Goal: Task Accomplishment & Management: Manage account settings

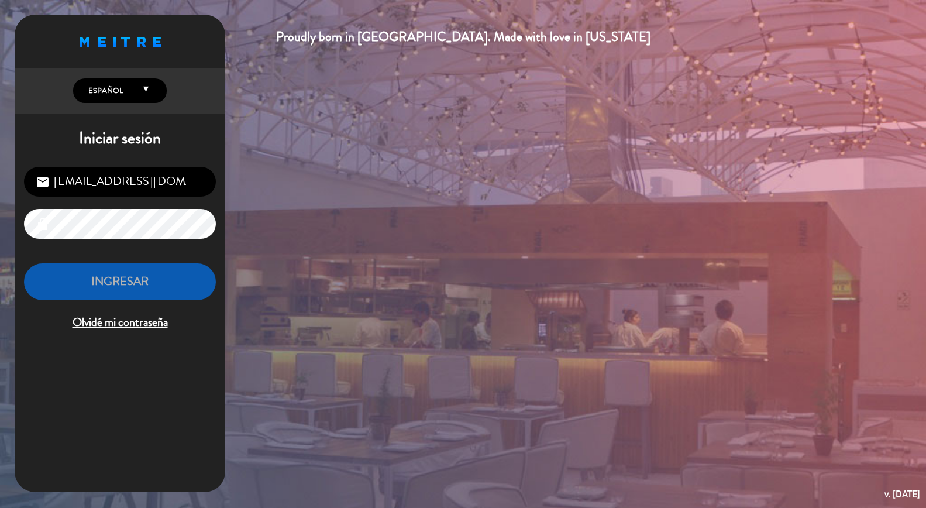
type input "[EMAIL_ADDRESS][DOMAIN_NAME]"
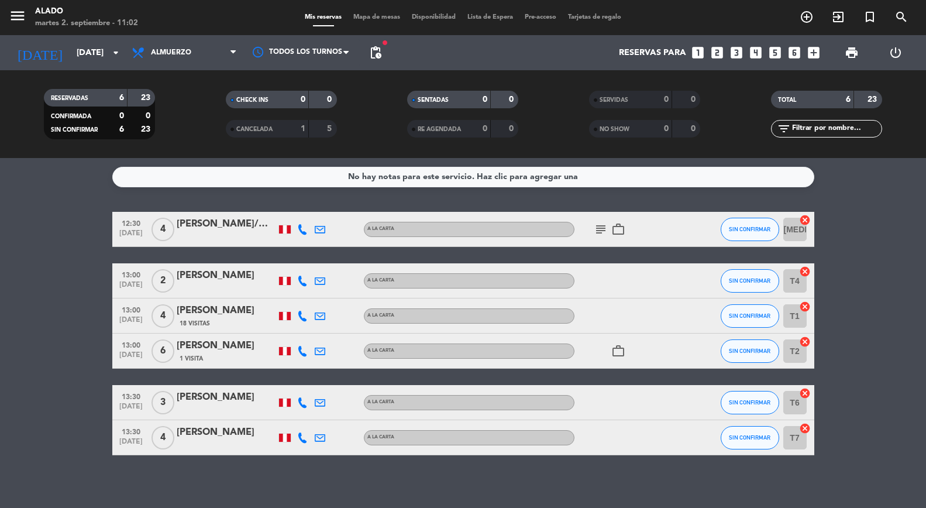
click at [605, 229] on icon "subject" at bounding box center [601, 229] width 14 height 14
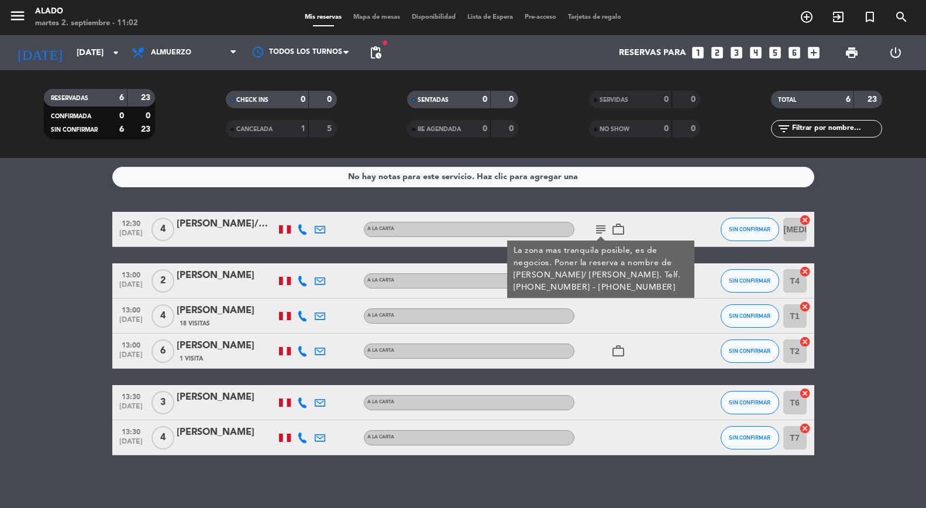
click at [605, 229] on icon "subject" at bounding box center [601, 229] width 14 height 14
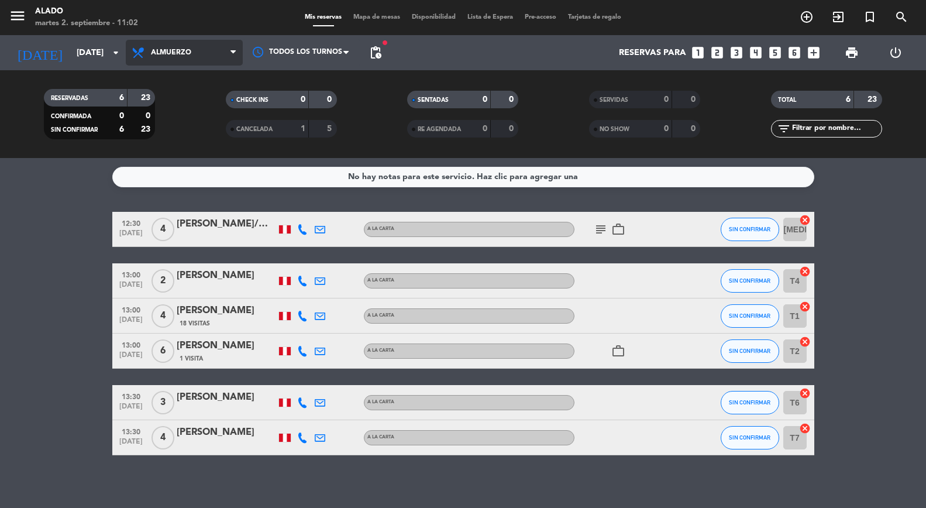
click at [210, 48] on span "Almuerzo" at bounding box center [184, 53] width 117 height 26
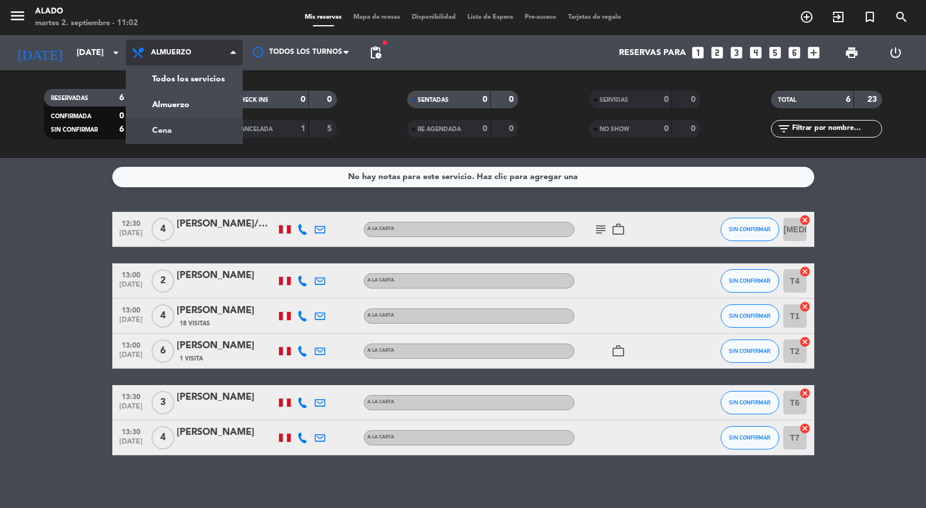
click at [202, 129] on div "menu Alado [DATE] 2. septiembre - 11:02 Mis reservas Mapa de mesas Disponibilid…" at bounding box center [463, 79] width 926 height 158
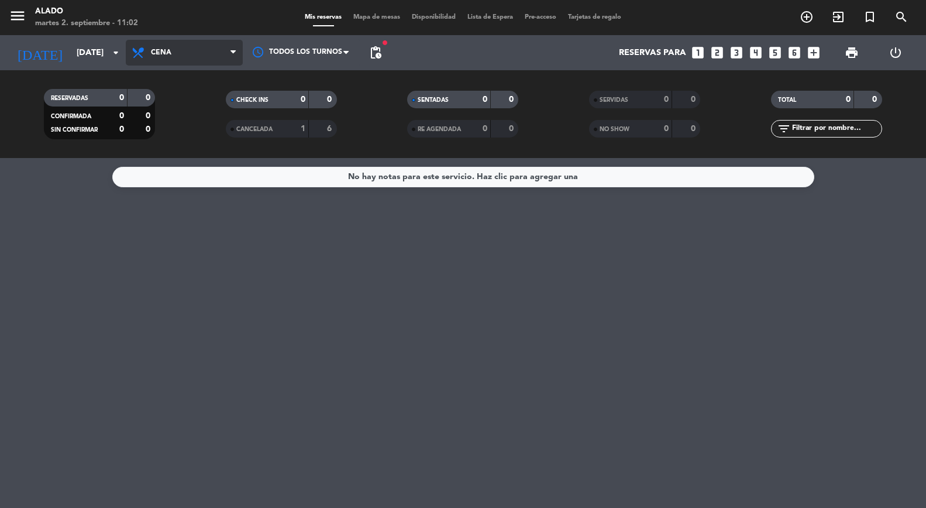
click at [223, 57] on span "Cena" at bounding box center [184, 53] width 117 height 26
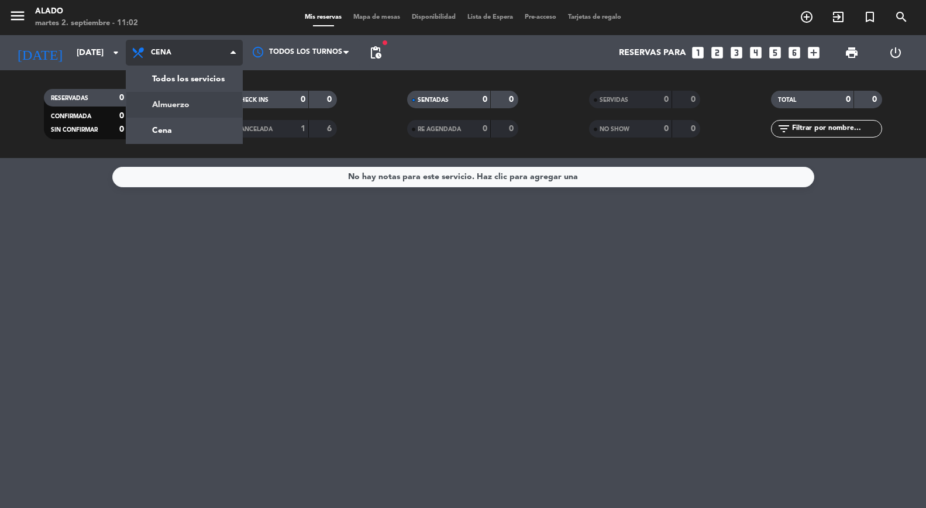
click at [216, 100] on div "menu Alado [DATE] 2. septiembre - 11:02 Mis reservas Mapa de mesas Disponibilid…" at bounding box center [463, 79] width 926 height 158
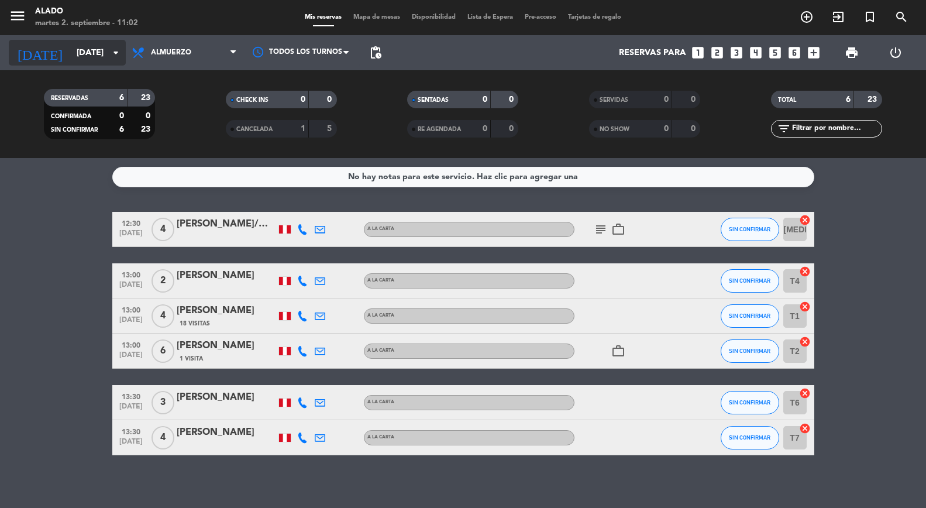
click at [91, 60] on input "[DATE]" at bounding box center [127, 53] width 112 height 22
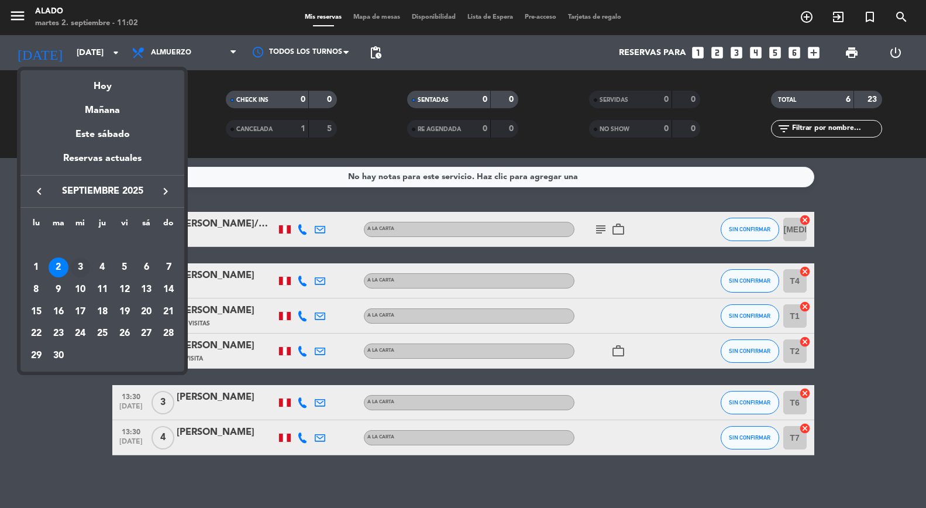
click at [79, 268] on div "3" at bounding box center [80, 267] width 20 height 20
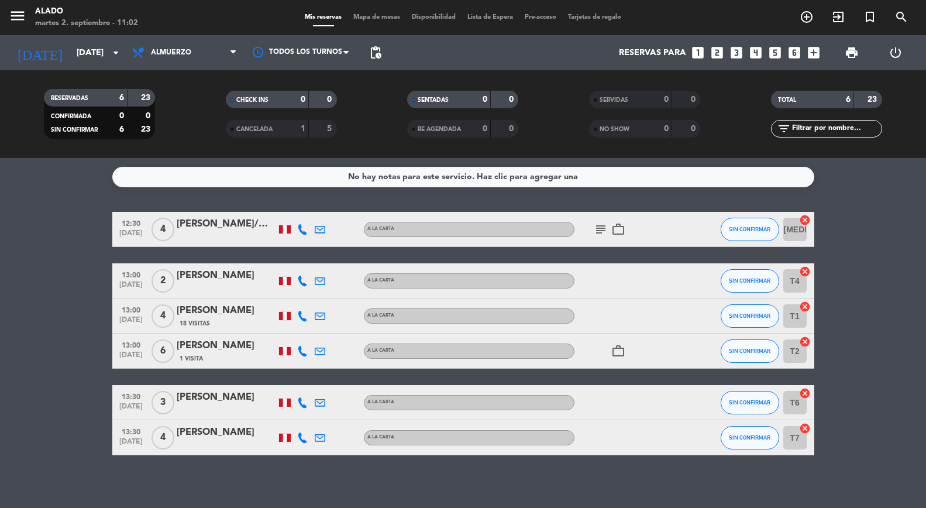
type input "[DATE]"
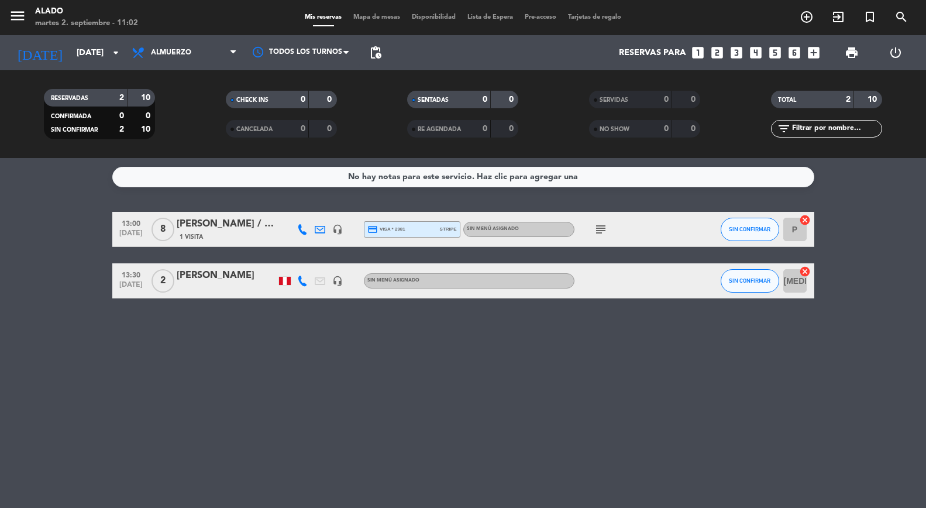
click at [605, 225] on icon "subject" at bounding box center [601, 229] width 14 height 14
click at [226, 228] on div "[PERSON_NAME] / Interbank" at bounding box center [226, 223] width 99 height 15
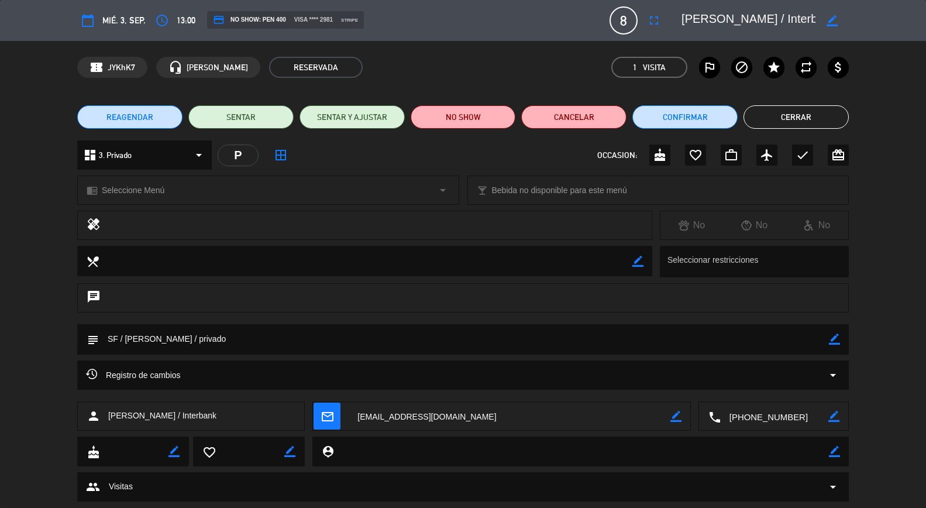
click at [791, 120] on button "Cerrar" at bounding box center [795, 116] width 105 height 23
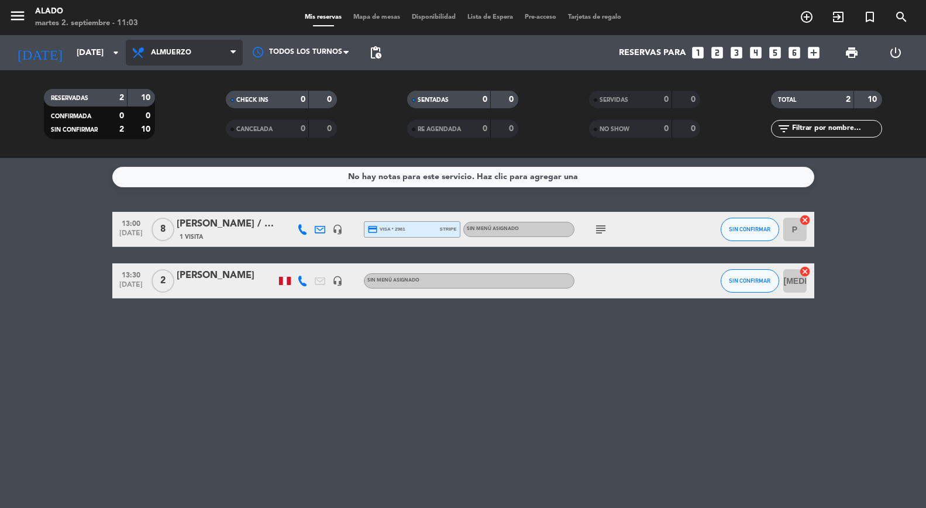
click at [188, 51] on span "Almuerzo" at bounding box center [171, 53] width 40 height 8
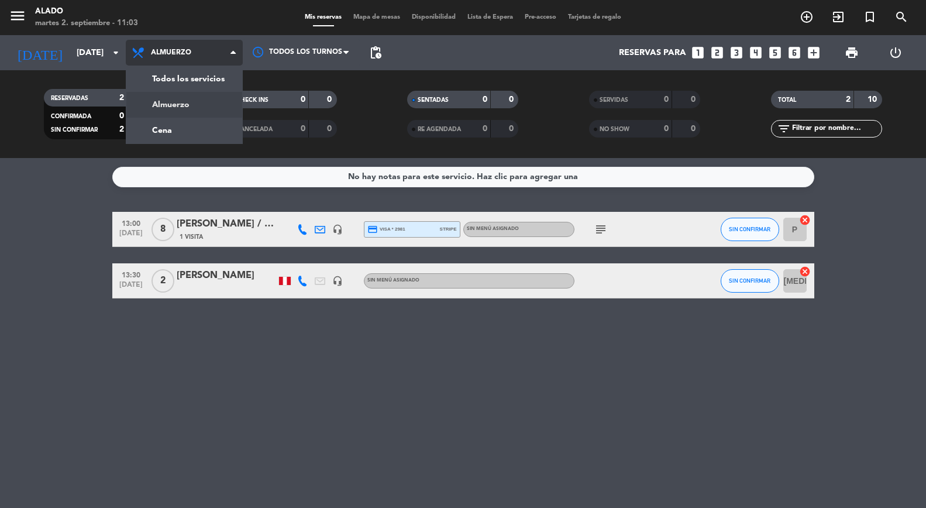
click at [188, 51] on span "Almuerzo" at bounding box center [171, 53] width 40 height 8
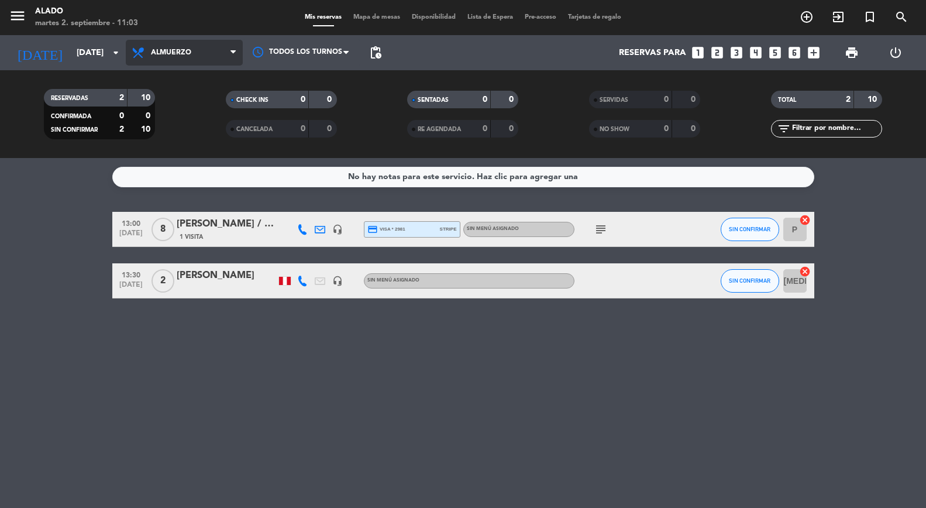
click at [236, 53] on span at bounding box center [236, 52] width 12 height 11
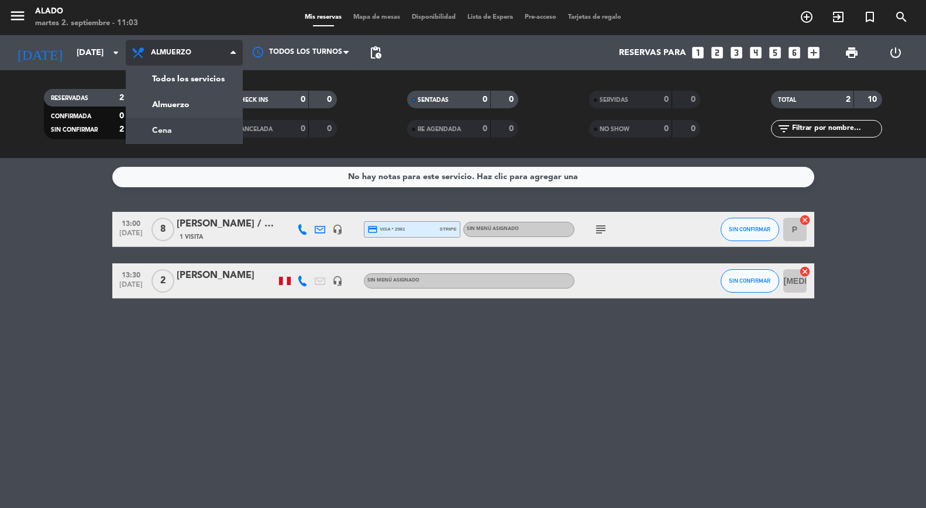
click at [213, 130] on div "menu Alado [DATE] 2. septiembre - 11:03 Mis reservas Mapa de mesas Disponibilid…" at bounding box center [463, 79] width 926 height 158
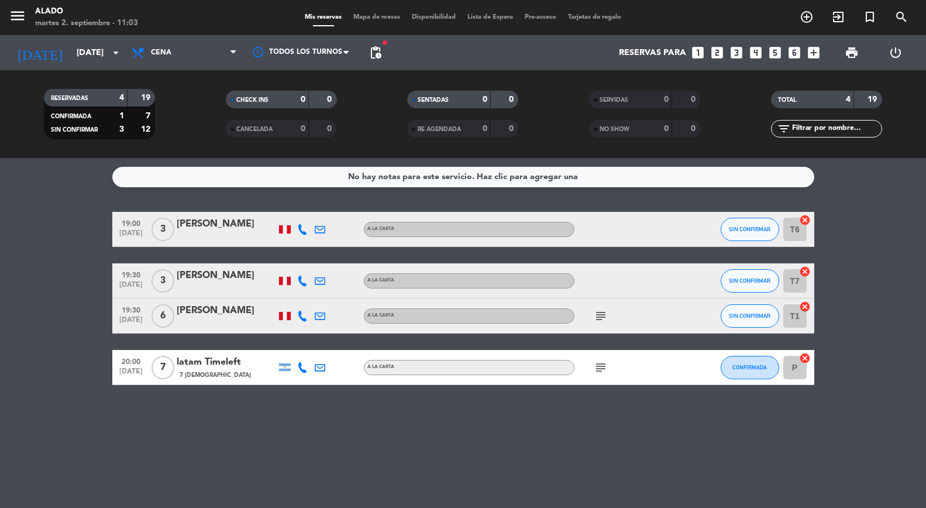
click at [603, 364] on icon "subject" at bounding box center [601, 367] width 14 height 14
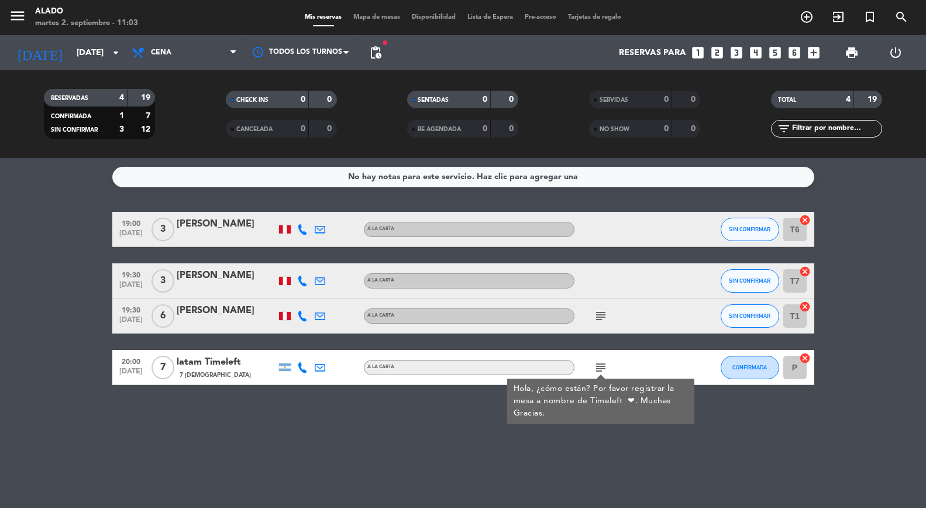
click at [603, 364] on icon "subject" at bounding box center [601, 367] width 14 height 14
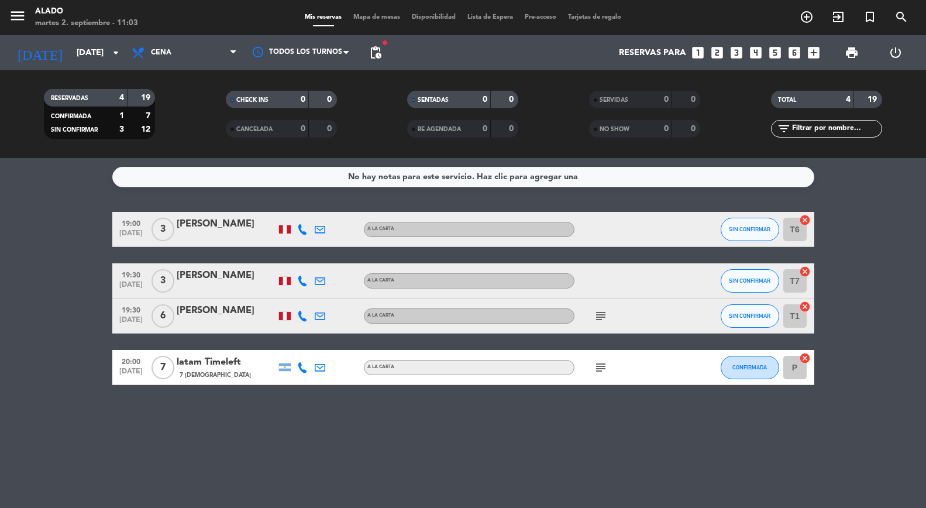
click at [805, 357] on icon "cancel" at bounding box center [805, 358] width 12 height 12
click at [801, 365] on icon "border_all" at bounding box center [797, 367] width 14 height 14
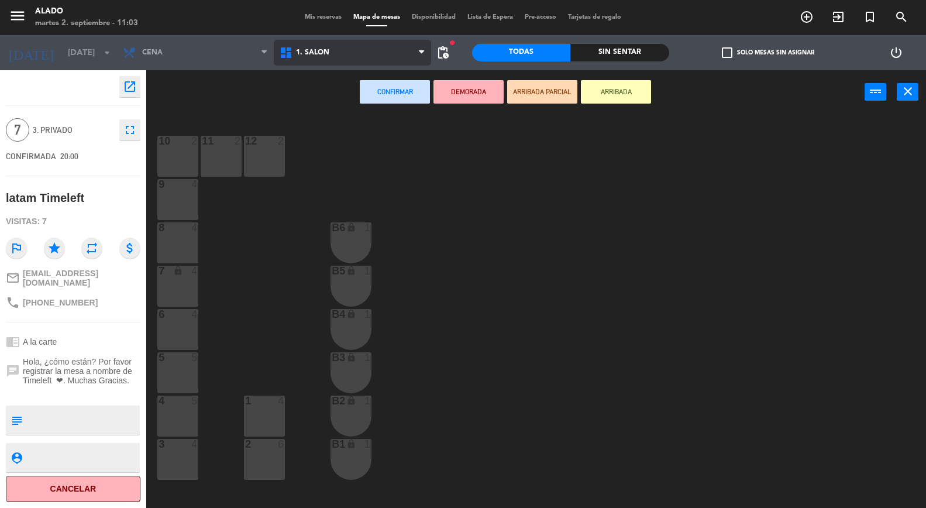
click at [321, 53] on span "1. Salón" at bounding box center [312, 53] width 33 height 8
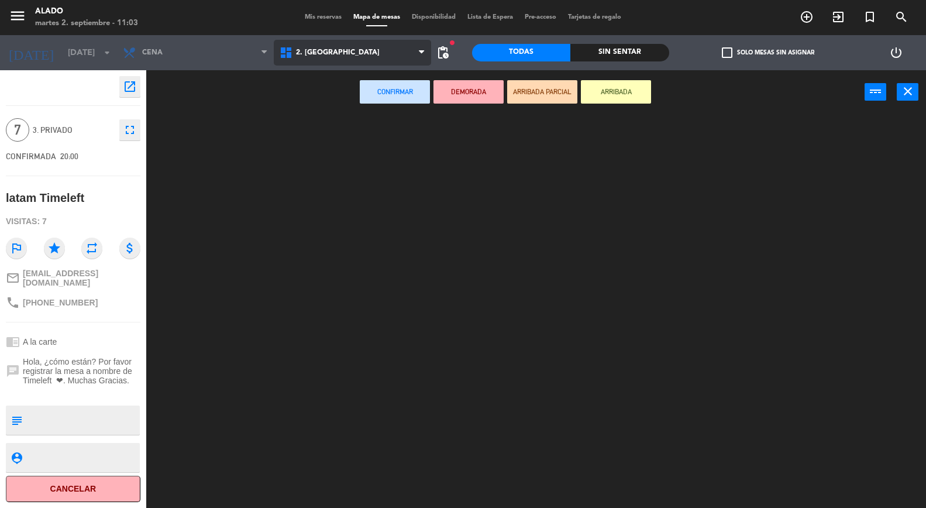
click at [311, 103] on ng-component "menu Alado [DATE] 2. septiembre - 11:03 Mis reservas Mapa de mesas Disponibilid…" at bounding box center [463, 254] width 926 height 509
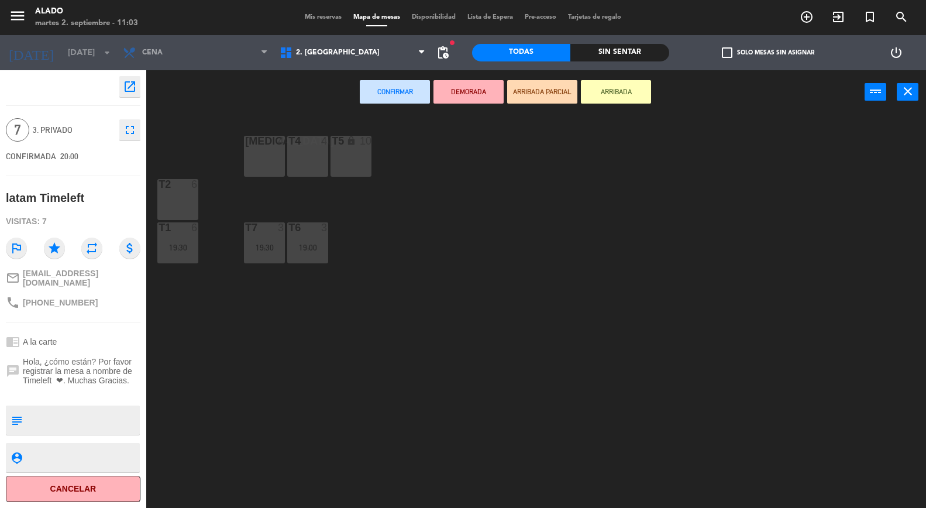
click at [187, 195] on div "T2 6" at bounding box center [177, 199] width 41 height 41
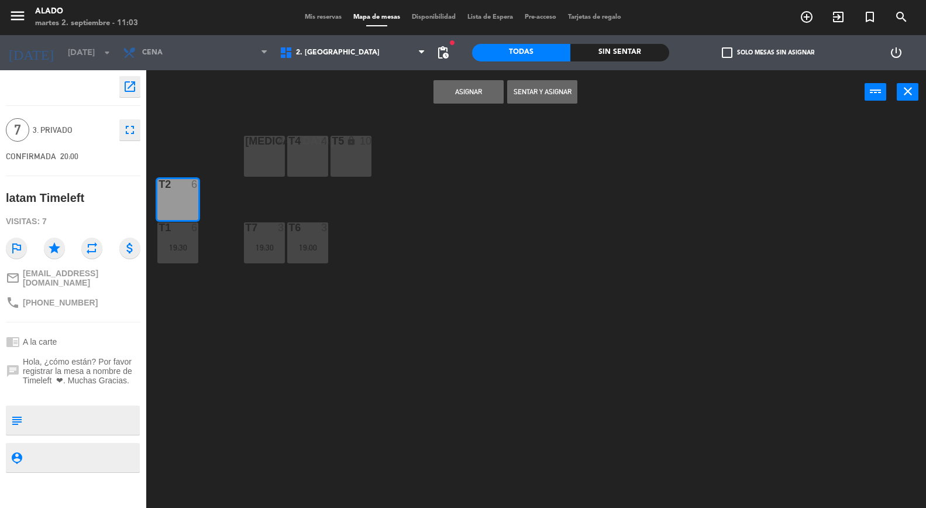
click at [477, 95] on button "Asignar" at bounding box center [468, 91] width 70 height 23
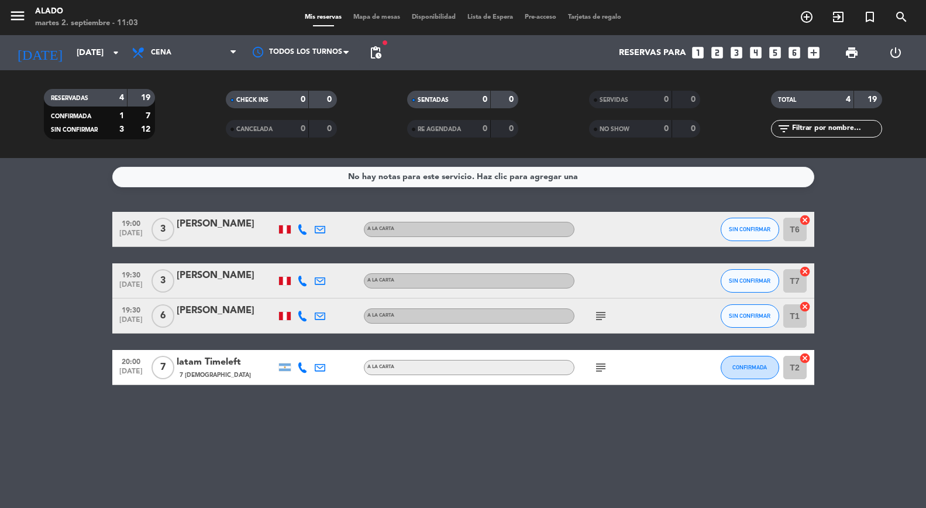
click at [596, 312] on icon "subject" at bounding box center [601, 316] width 14 height 14
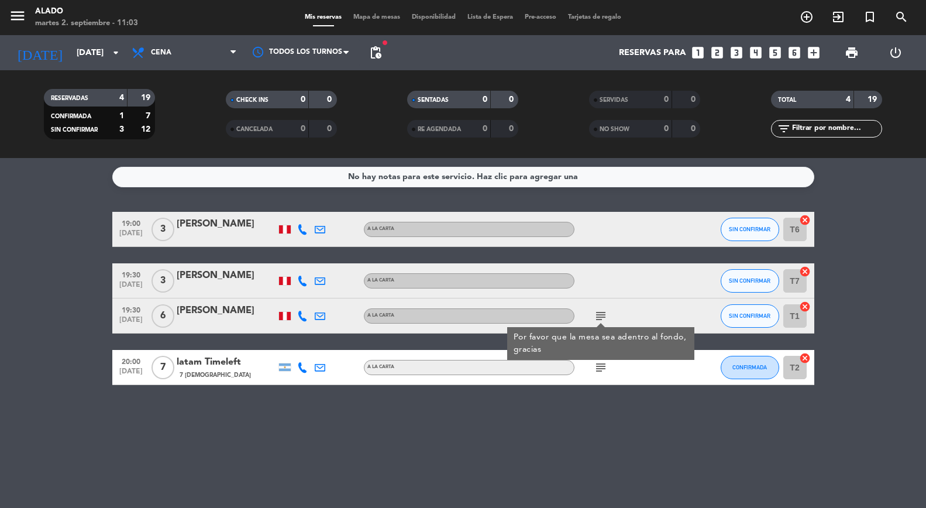
click at [596, 312] on icon "subject" at bounding box center [601, 316] width 14 height 14
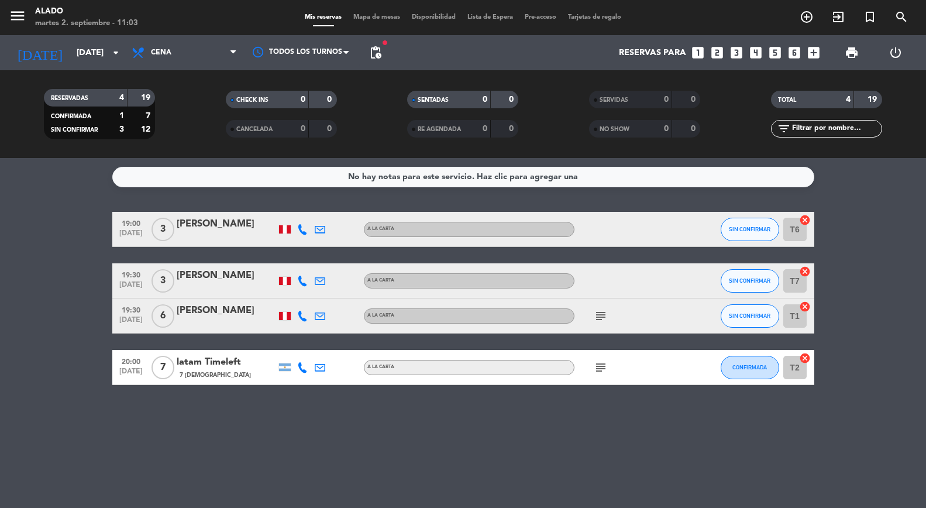
click at [804, 309] on icon "cancel" at bounding box center [805, 307] width 12 height 12
click at [801, 316] on icon "border_all" at bounding box center [797, 316] width 14 height 14
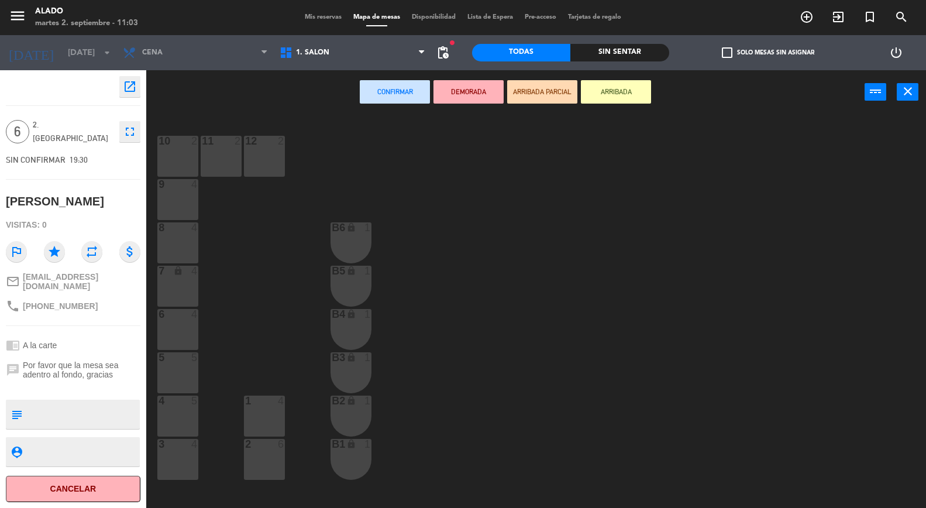
click at [266, 459] on div "2 6" at bounding box center [264, 459] width 41 height 41
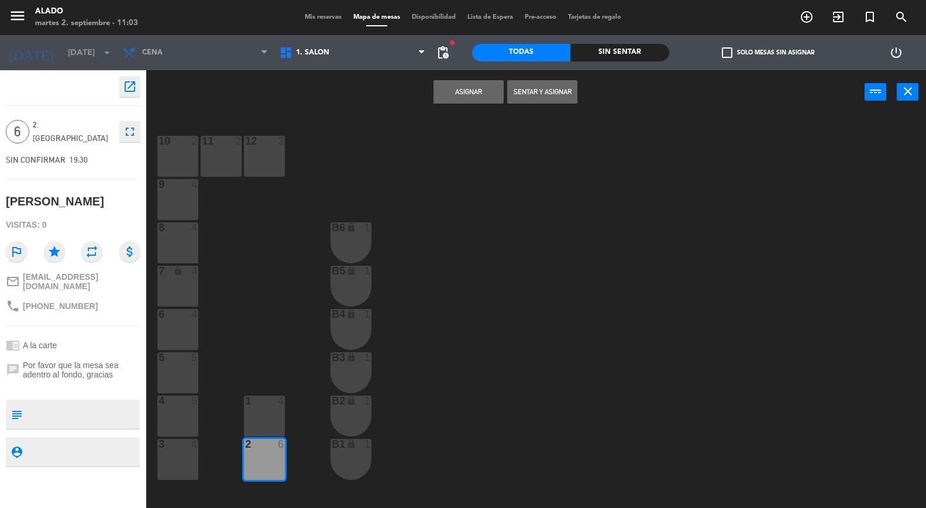
click at [487, 101] on button "Asignar" at bounding box center [468, 91] width 70 height 23
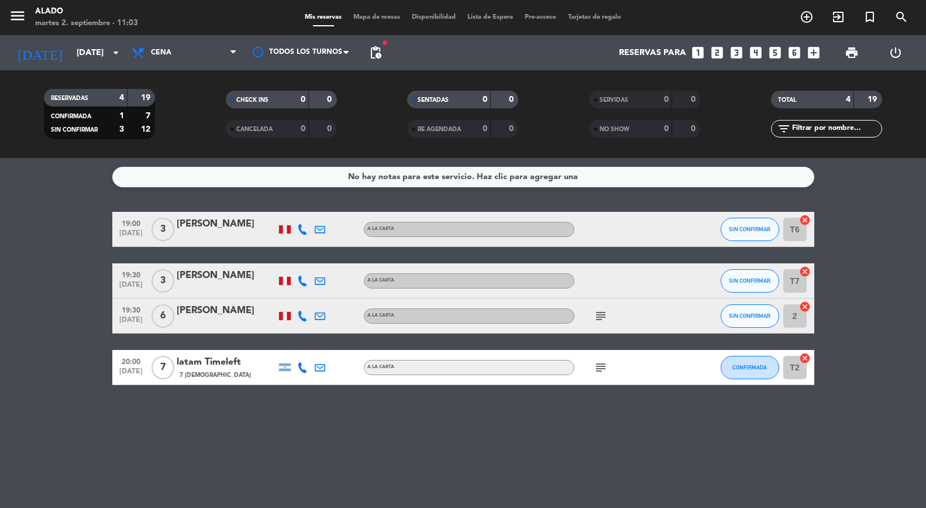
click at [803, 271] on icon "cancel" at bounding box center [805, 272] width 12 height 12
click at [800, 283] on icon "border_all" at bounding box center [797, 281] width 14 height 14
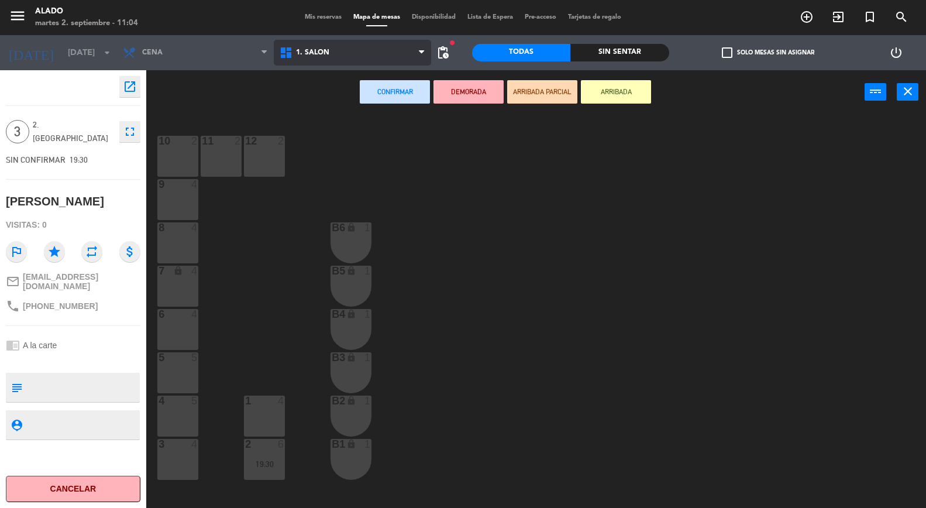
click at [326, 61] on span "1. Salón" at bounding box center [352, 53] width 157 height 26
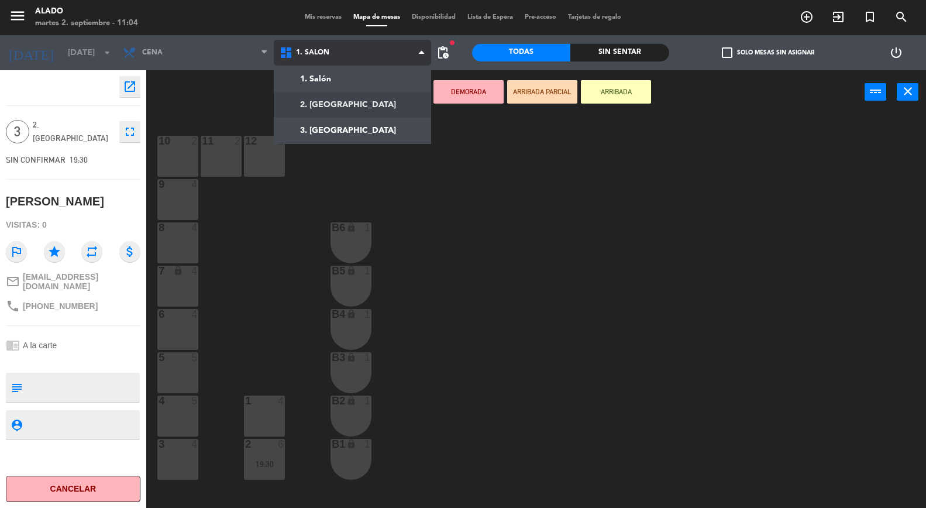
click at [343, 102] on ng-component "menu Alado [DATE] 2. septiembre - 11:04 Mis reservas Mapa de mesas Disponibilid…" at bounding box center [463, 254] width 926 height 509
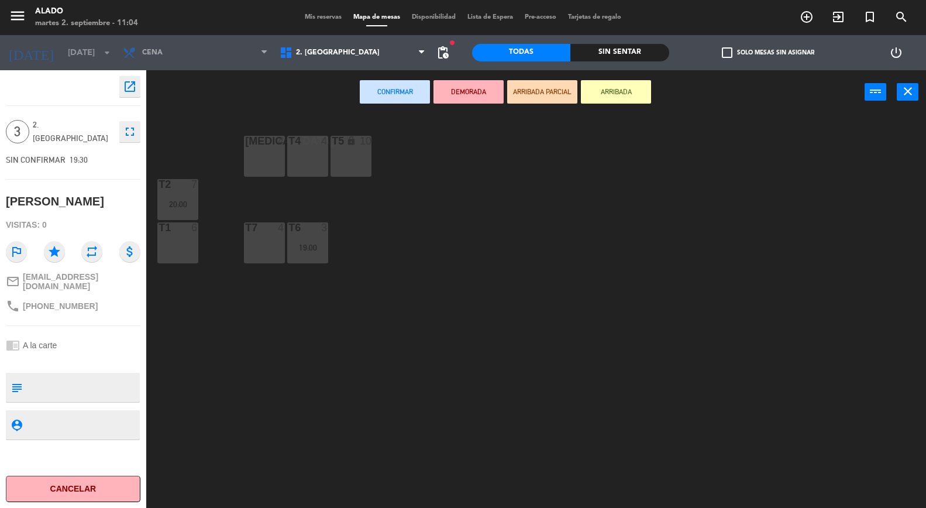
click at [255, 170] on div "[MEDICAL_DATA] 4" at bounding box center [264, 156] width 41 height 41
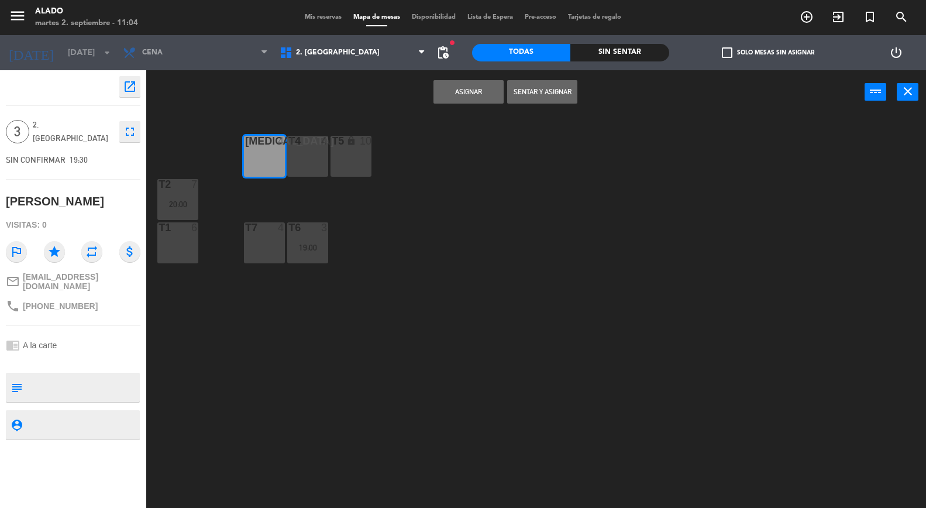
click at [471, 90] on button "Asignar" at bounding box center [468, 91] width 70 height 23
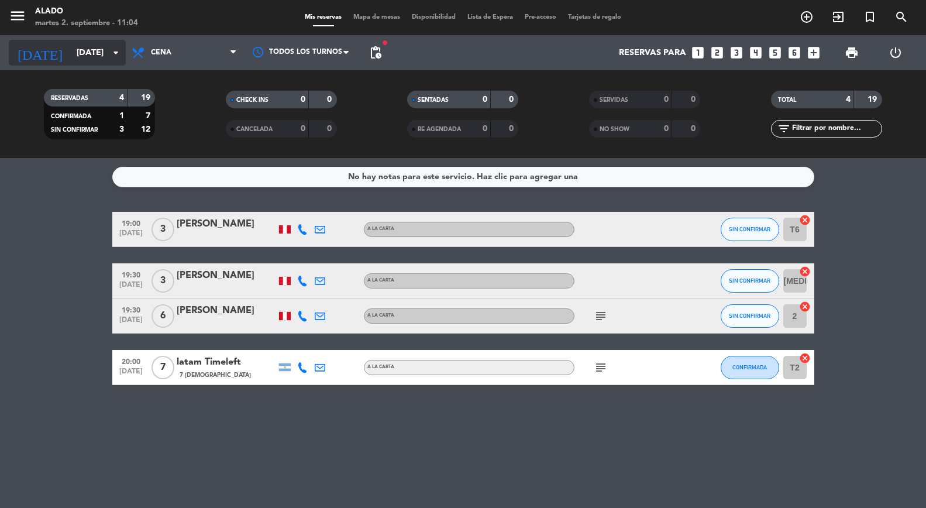
click at [122, 53] on icon "arrow_drop_down" at bounding box center [116, 53] width 14 height 14
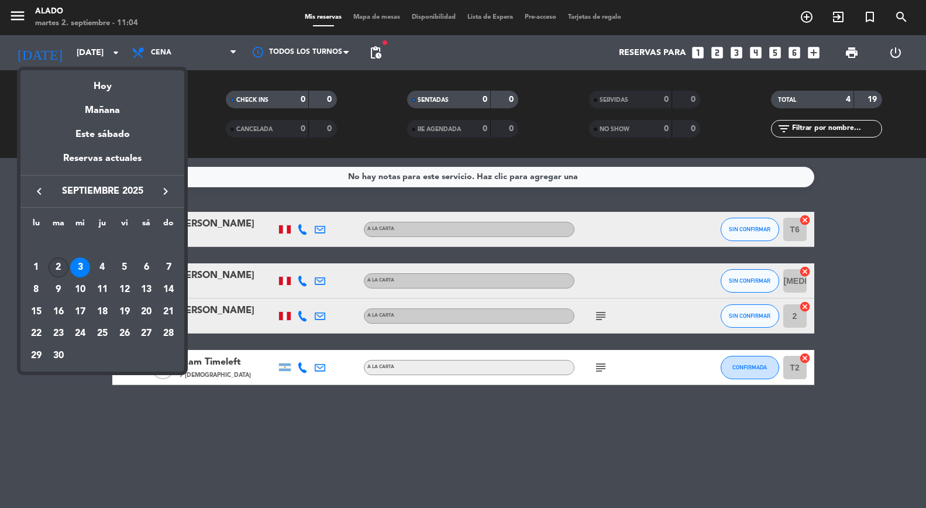
click at [61, 264] on div "2" at bounding box center [59, 267] width 20 height 20
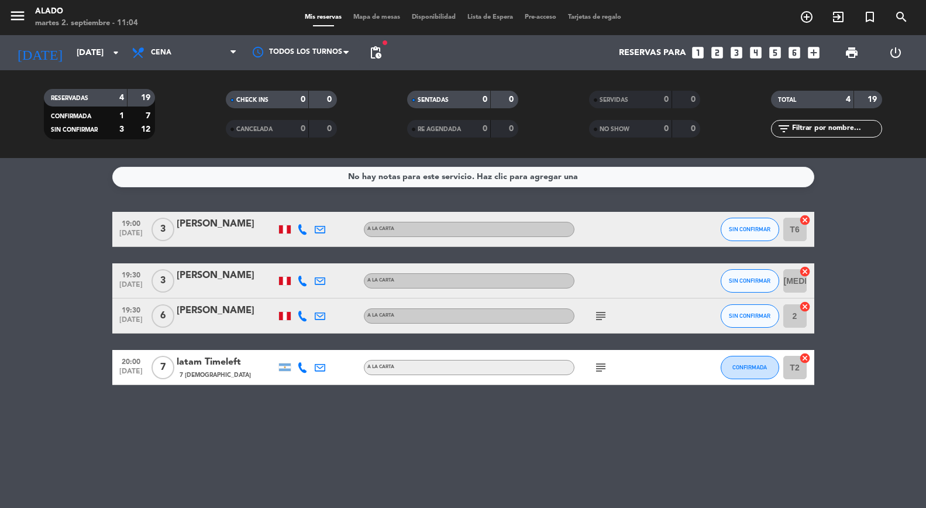
type input "[DATE]"
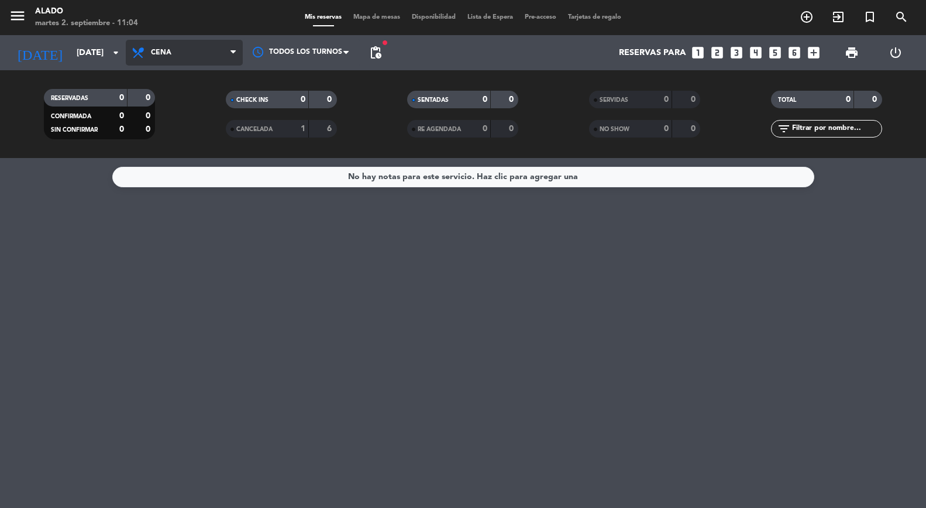
click at [166, 64] on span "Cena" at bounding box center [184, 53] width 117 height 26
click at [183, 106] on div "menu Alado [DATE] 2. septiembre - 11:04 Mis reservas Mapa de mesas Disponibilid…" at bounding box center [463, 79] width 926 height 158
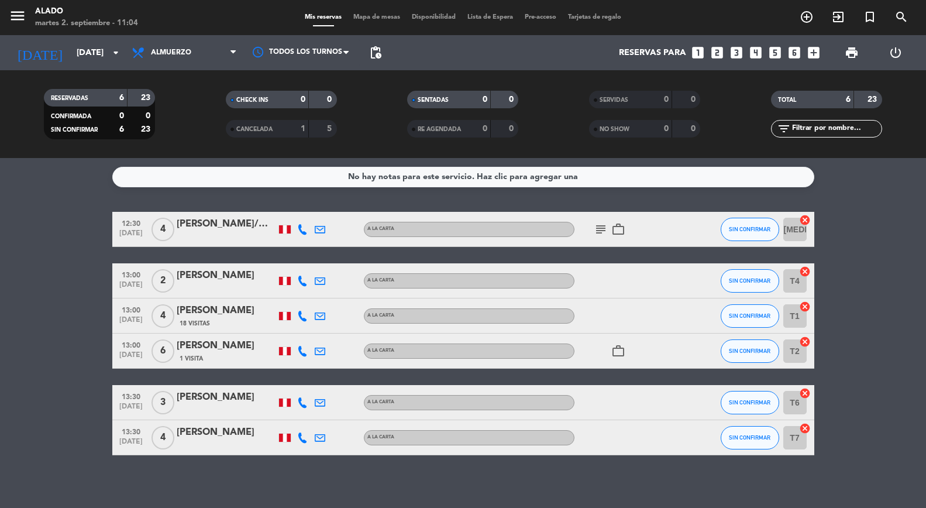
click at [606, 230] on icon "subject" at bounding box center [601, 229] width 14 height 14
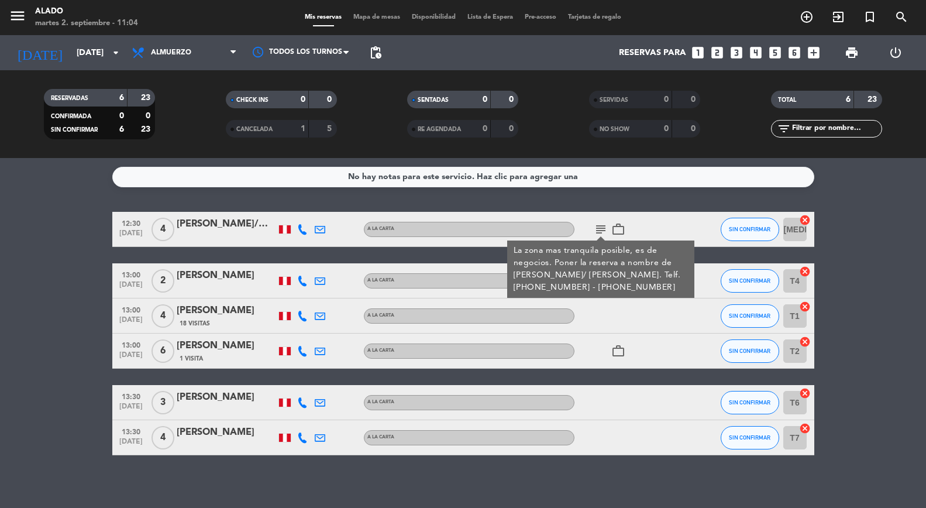
click at [606, 230] on icon "subject" at bounding box center [601, 229] width 14 height 14
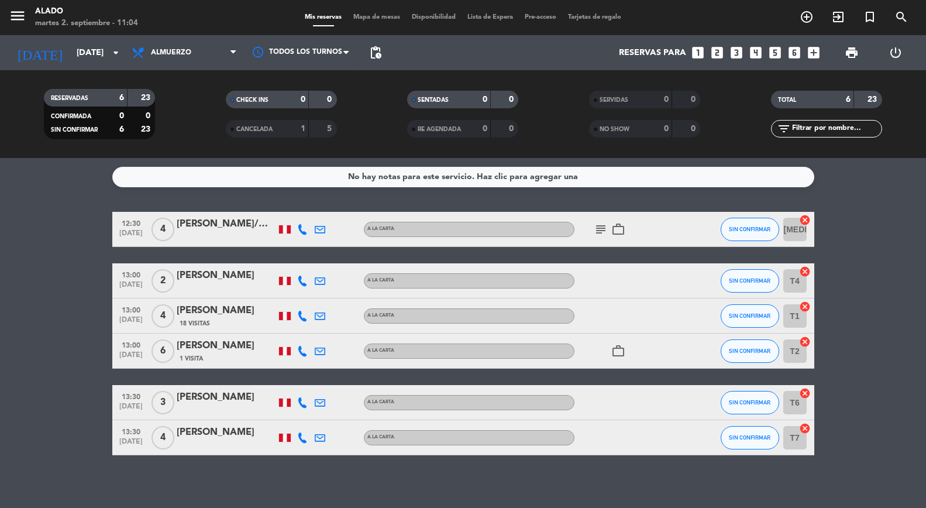
click at [619, 349] on icon "work_outline" at bounding box center [618, 351] width 14 height 14
